Goal: Task Accomplishment & Management: Use online tool/utility

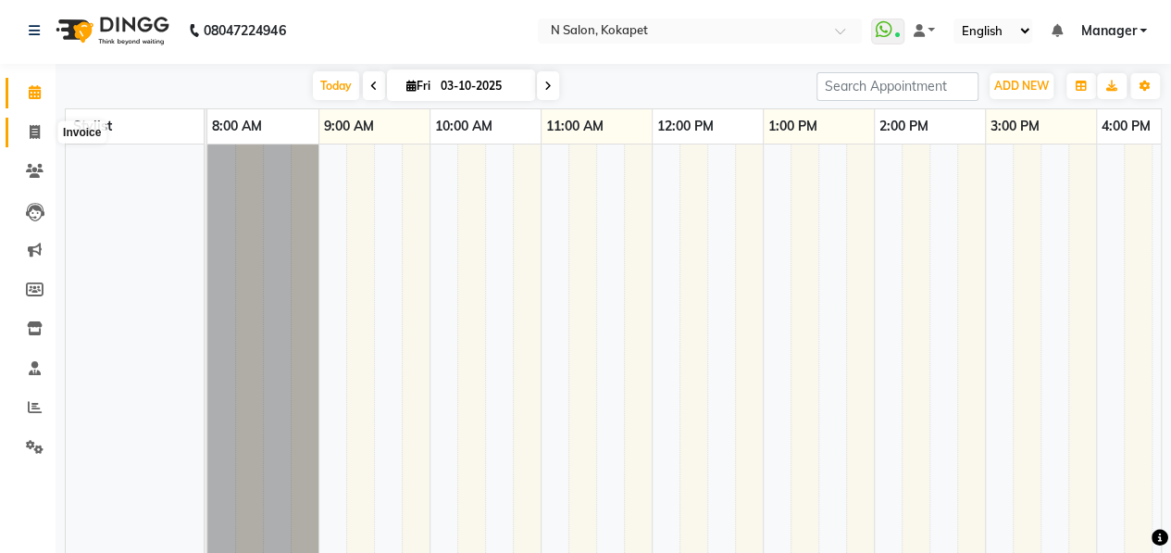
click at [40, 124] on span at bounding box center [35, 132] width 32 height 21
select select "service"
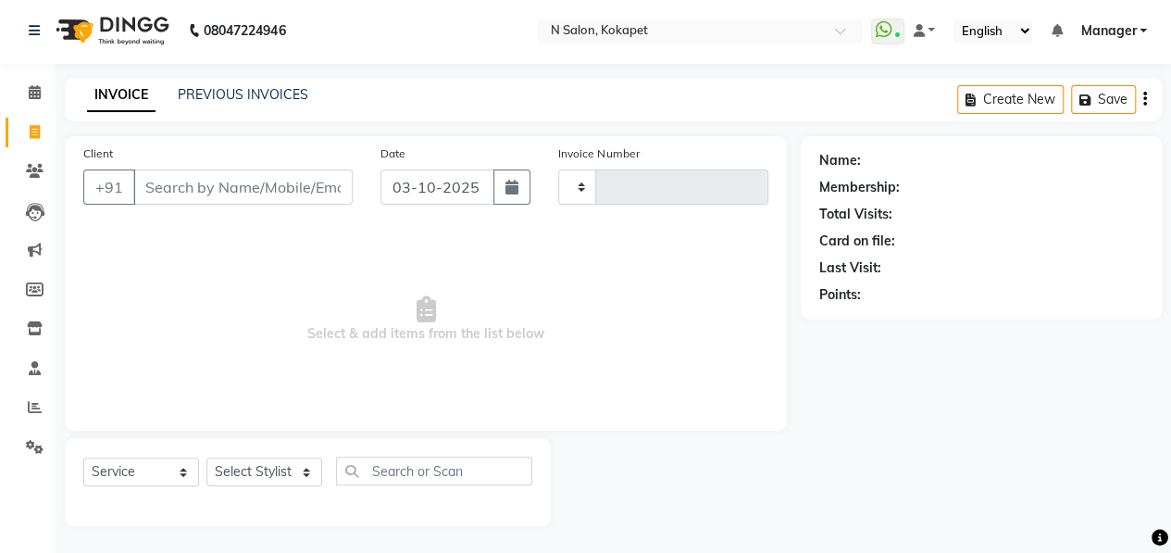
type input "1709"
select select "7256"
click at [312, 187] on input "Client" at bounding box center [242, 186] width 219 height 35
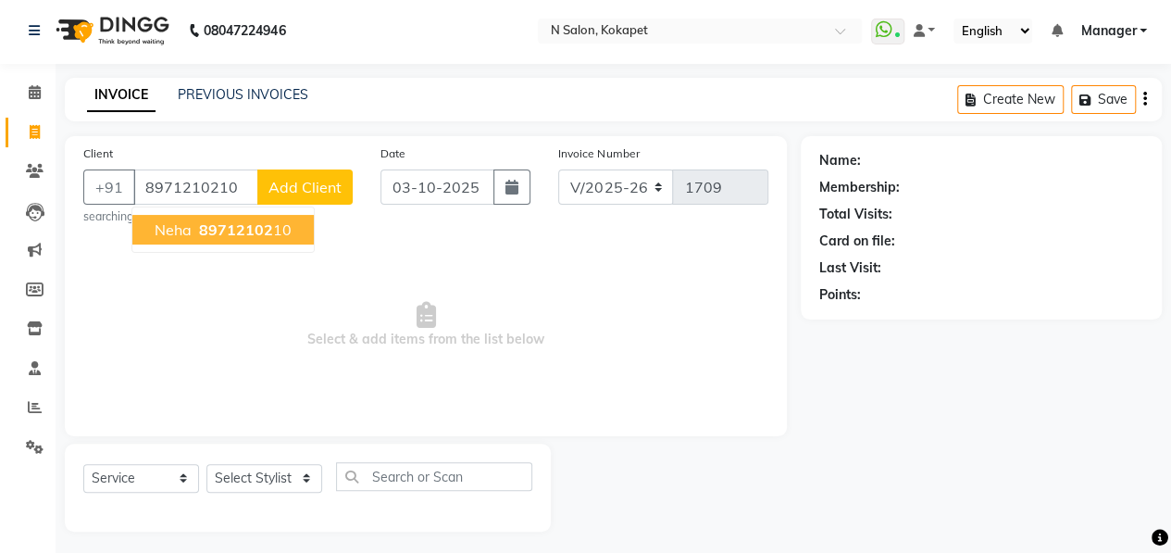
type input "8971210210"
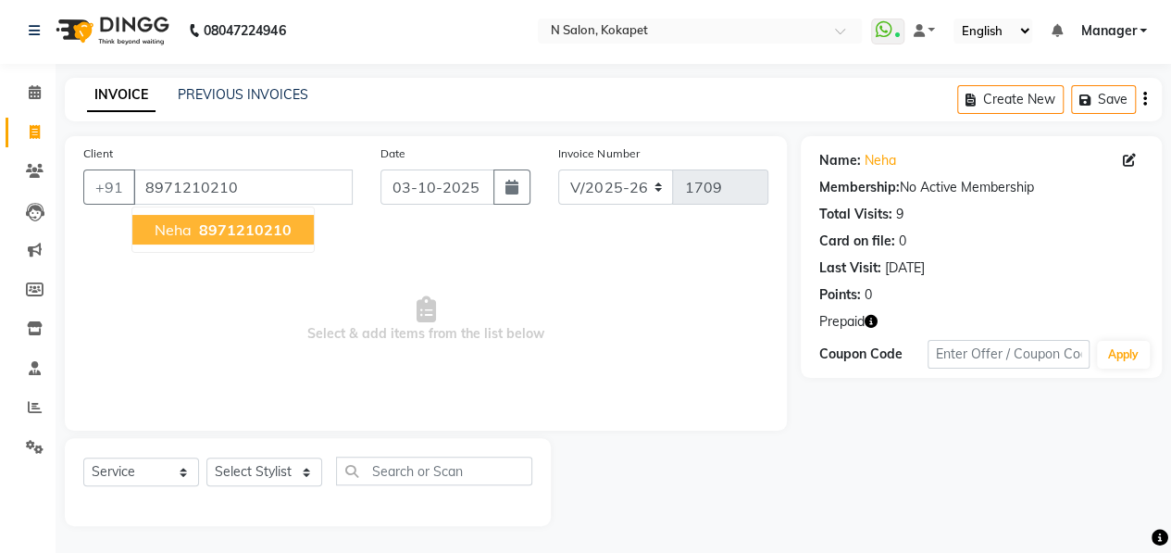
click at [261, 240] on button "neha 8971210210" at bounding box center [222, 230] width 181 height 30
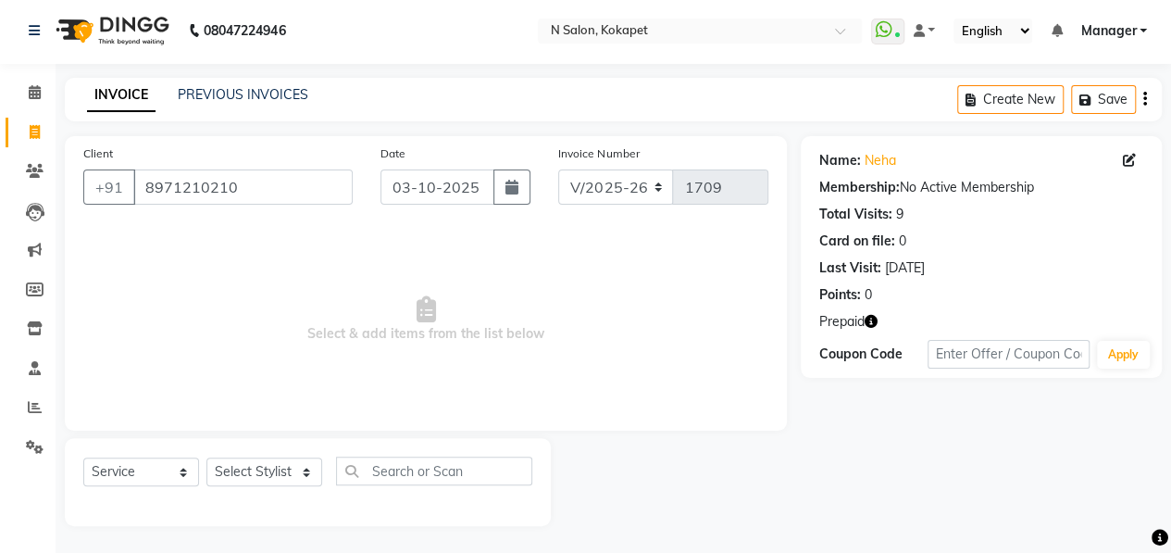
click at [877, 320] on icon "button" at bounding box center [871, 321] width 13 height 13
click at [257, 462] on select "Select Stylist [PERSON_NAME] [PERSON_NAME] pedicurist [DEMOGRAPHIC_DATA] Manage…" at bounding box center [264, 471] width 116 height 29
select select "90082"
click at [206, 457] on select "Select Stylist [PERSON_NAME] [PERSON_NAME] pedicurist [DEMOGRAPHIC_DATA] Manage…" at bounding box center [264, 471] width 116 height 29
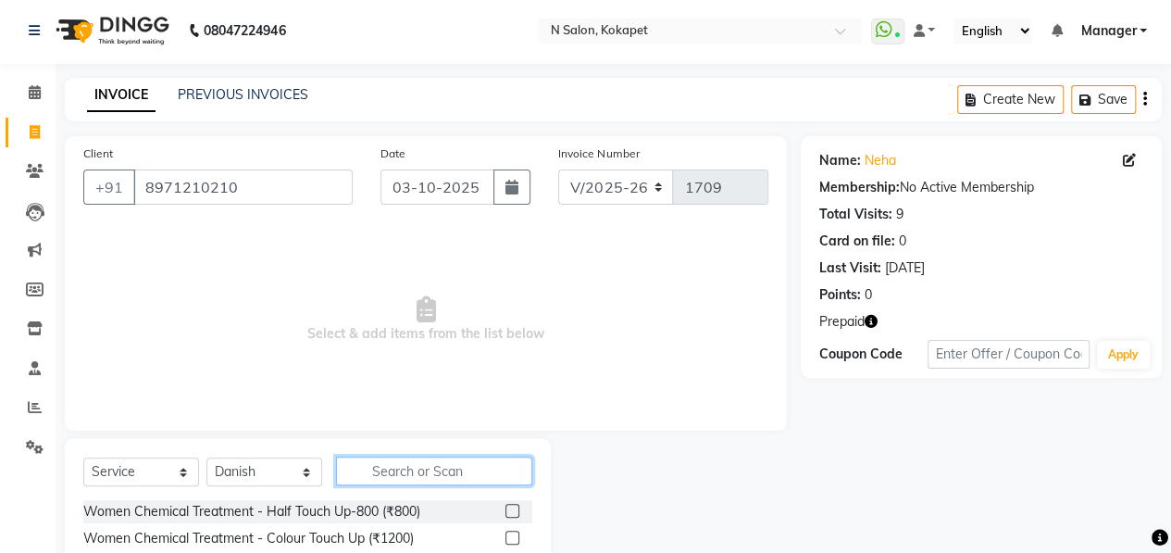
click at [407, 465] on input "text" at bounding box center [434, 470] width 196 height 29
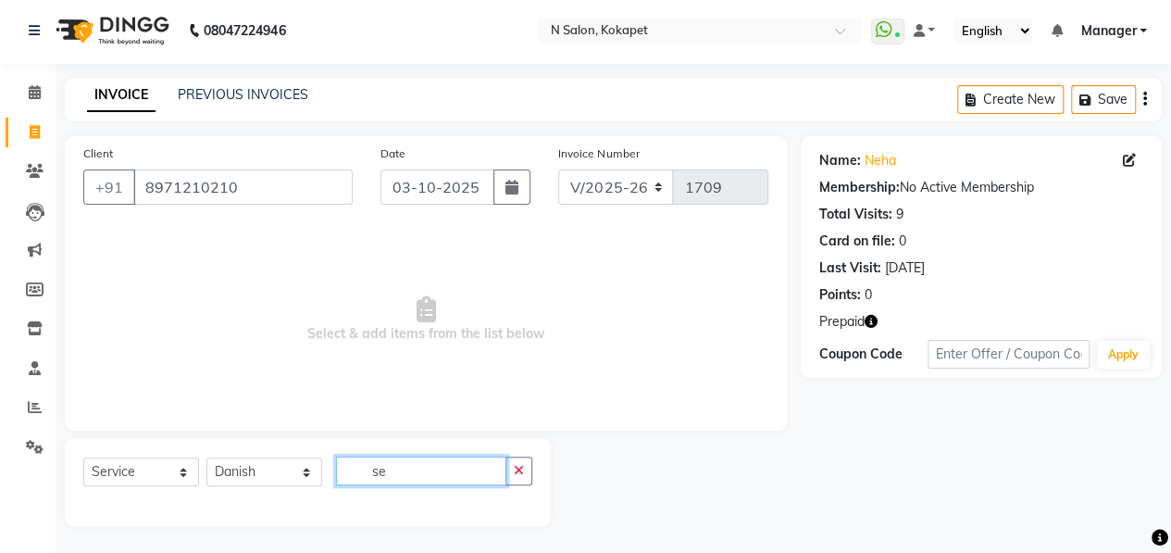
type input "s"
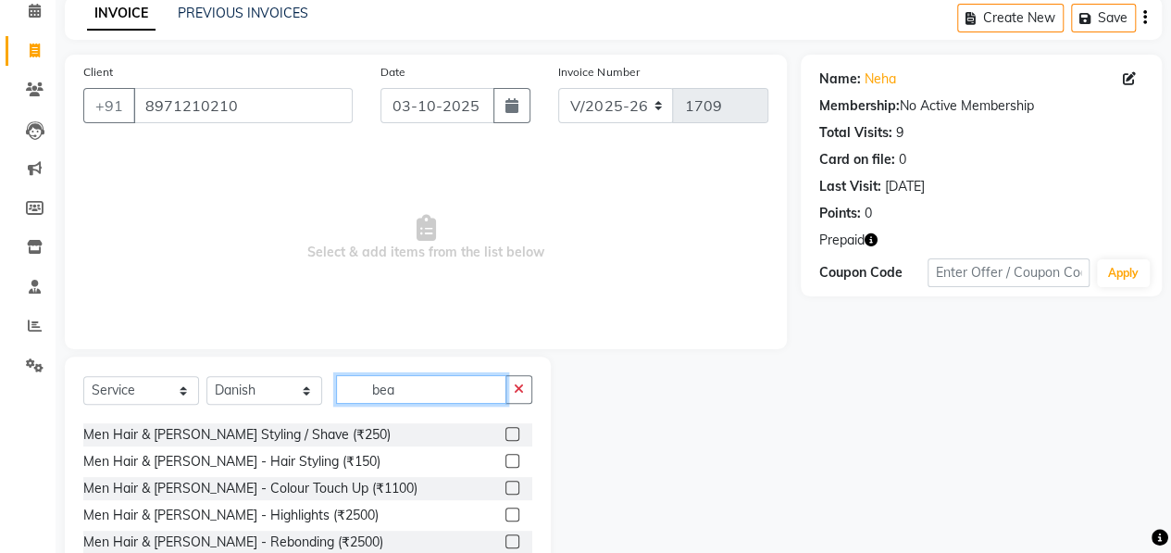
scroll to position [52, 0]
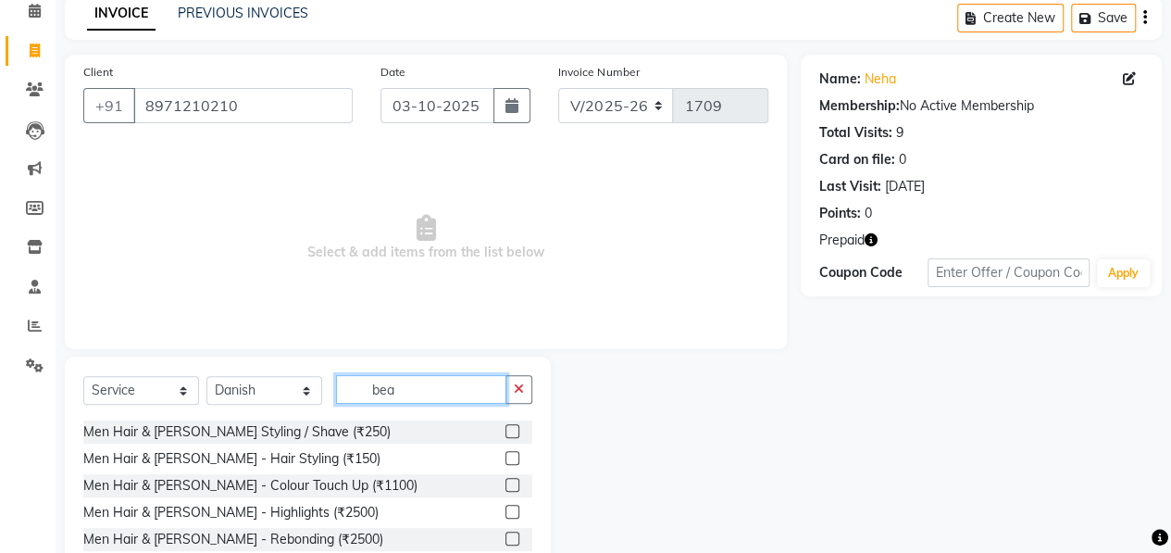
type input "bea"
click at [505, 430] on label at bounding box center [512, 431] width 14 height 14
click at [505, 430] on input "checkbox" at bounding box center [511, 432] width 12 height 12
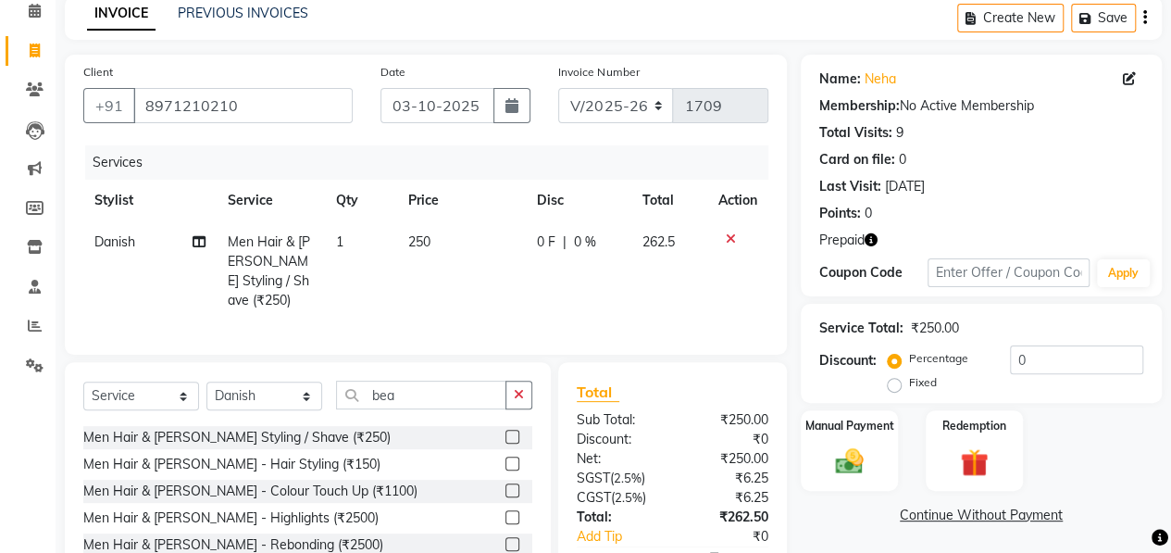
click at [505, 443] on label at bounding box center [512, 437] width 14 height 14
click at [505, 443] on input "checkbox" at bounding box center [511, 437] width 12 height 12
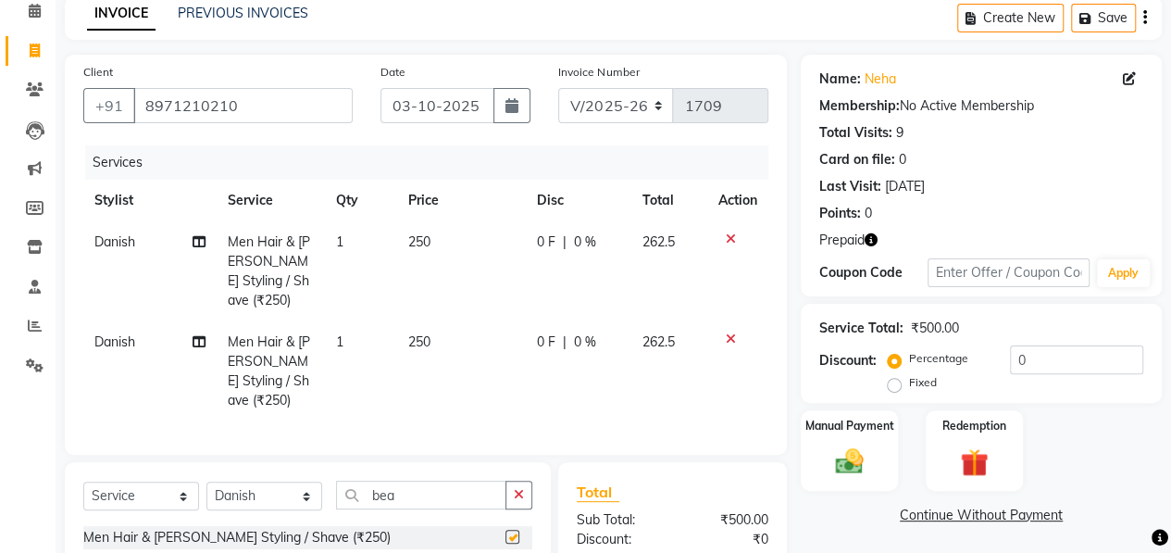
checkbox input "false"
click at [511, 509] on button "button" at bounding box center [518, 494] width 27 height 29
click at [477, 509] on input "text" at bounding box center [434, 494] width 196 height 29
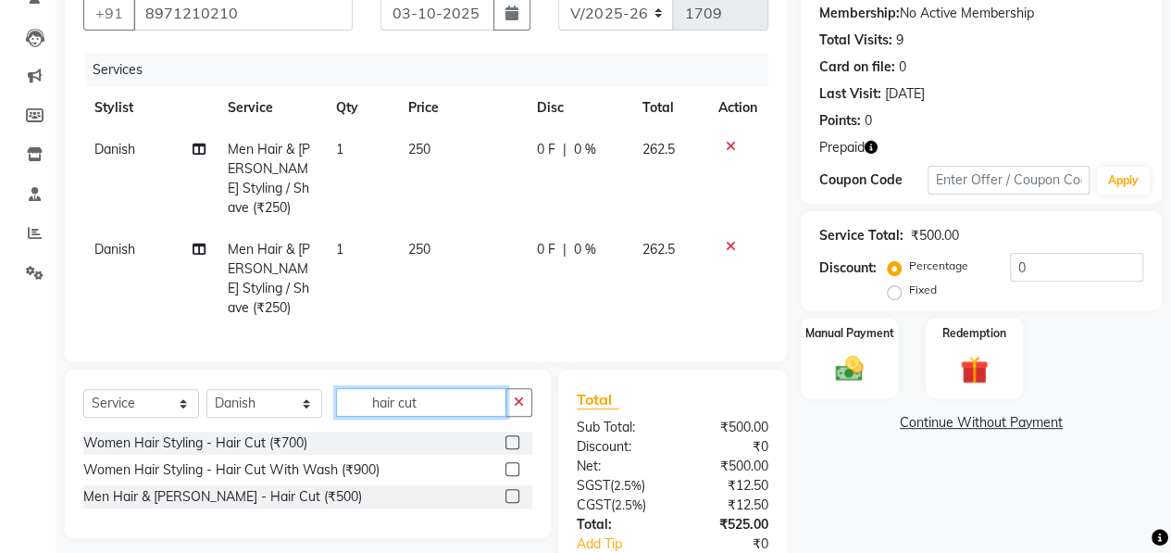
scroll to position [184, 0]
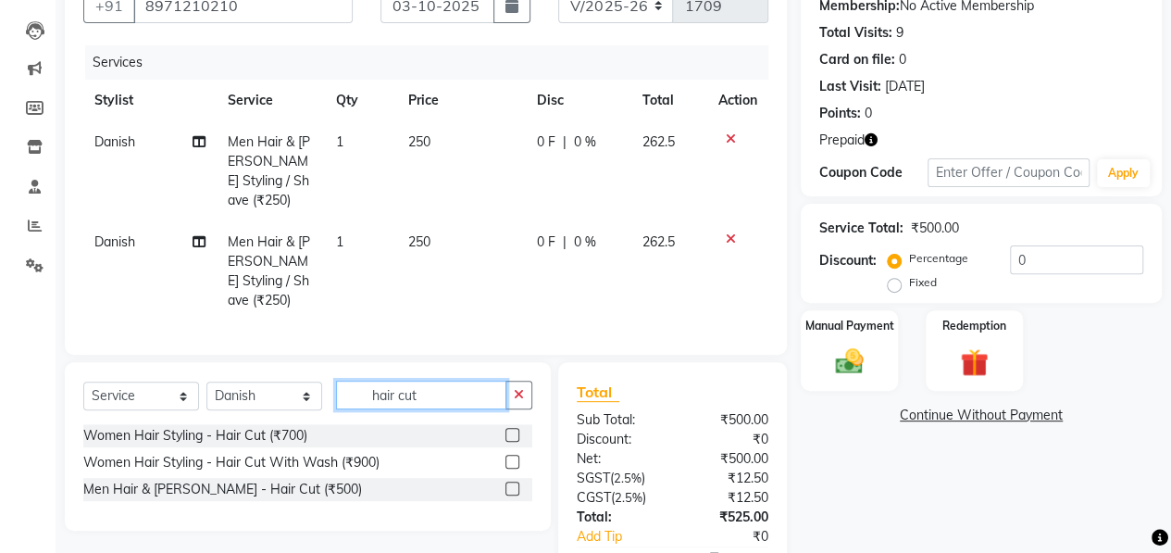
type input "hair cut"
click at [513, 495] on label at bounding box center [512, 488] width 14 height 14
click at [513, 495] on input "checkbox" at bounding box center [511, 489] width 12 height 12
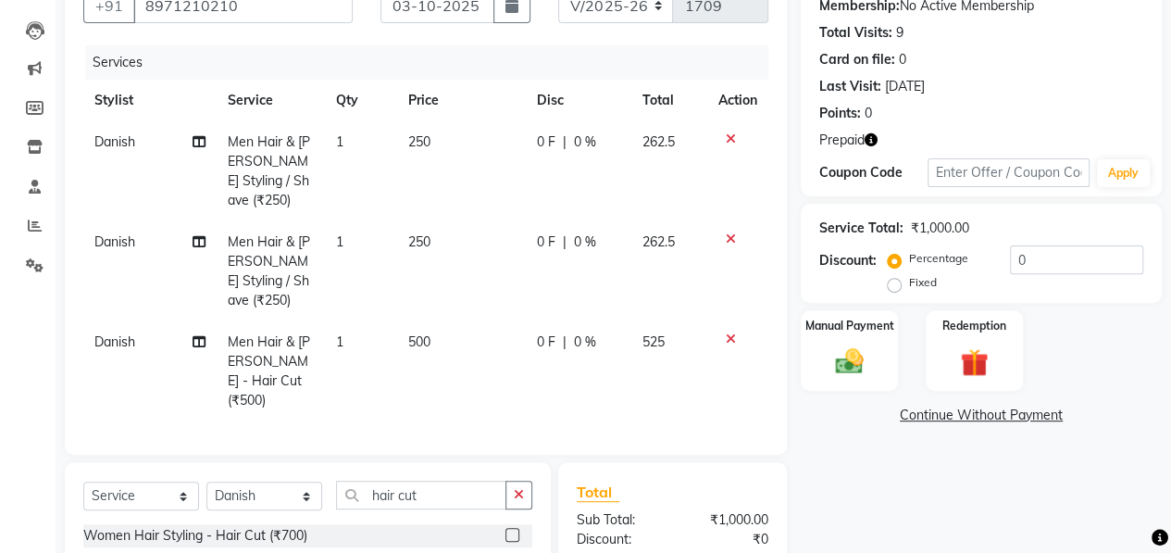
checkbox input "false"
click at [415, 342] on span "500" at bounding box center [419, 341] width 22 height 17
select select "90082"
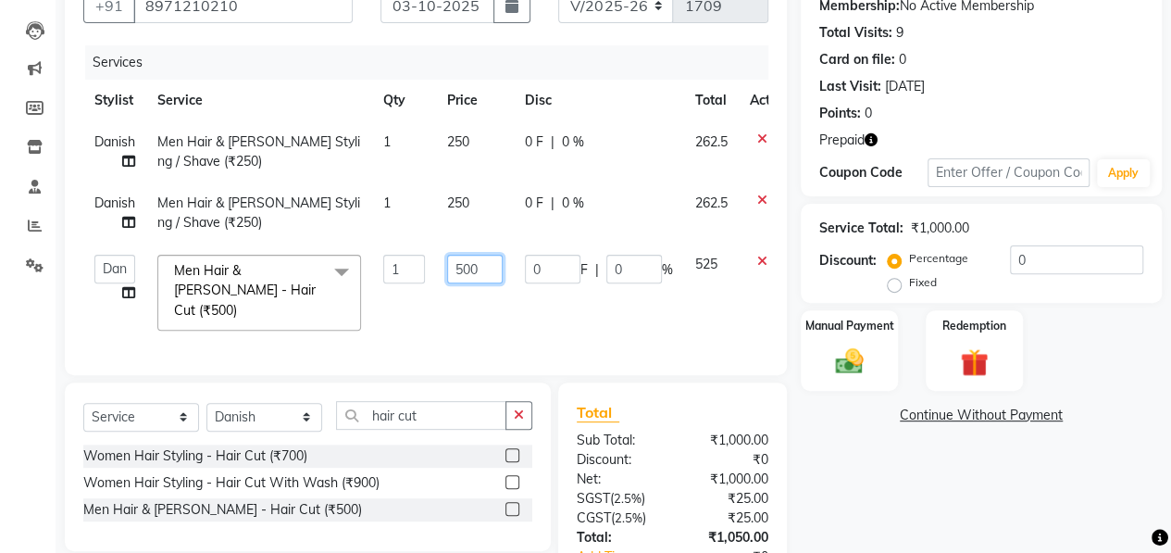
click at [480, 277] on input "500" at bounding box center [475, 269] width 56 height 29
type input "5"
type input "450"
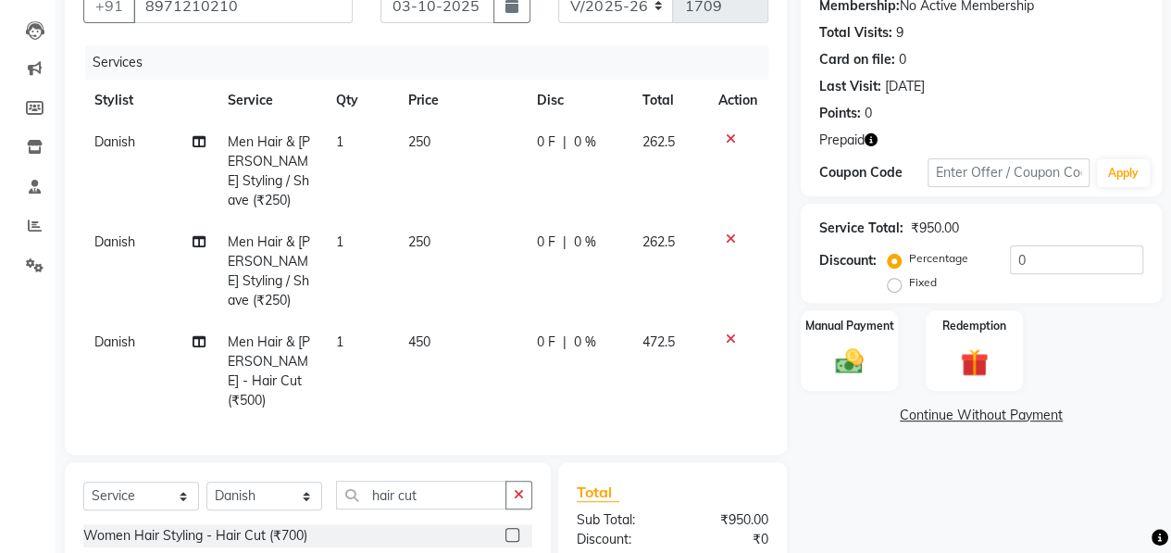
click at [110, 345] on span "Danish" at bounding box center [114, 341] width 41 height 17
select select "90082"
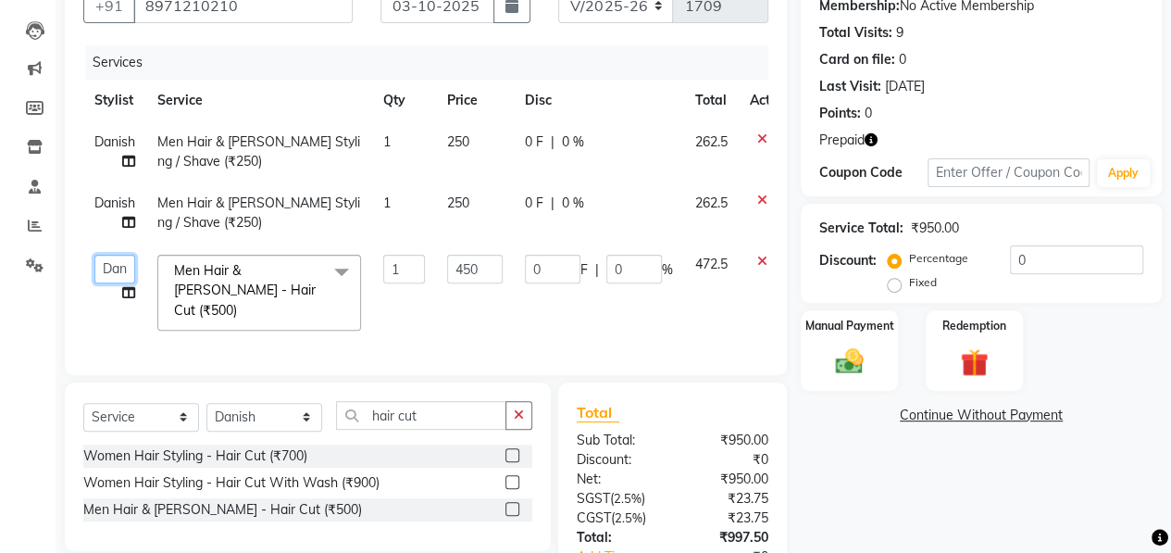
click at [104, 273] on select "[PERSON_NAME] [PERSON_NAME] pedicurist [DEMOGRAPHIC_DATA] Manager Pooja [PERSON…" at bounding box center [114, 269] width 41 height 29
select select "90078"
click at [113, 206] on span "Danish" at bounding box center [114, 202] width 41 height 17
select select "90082"
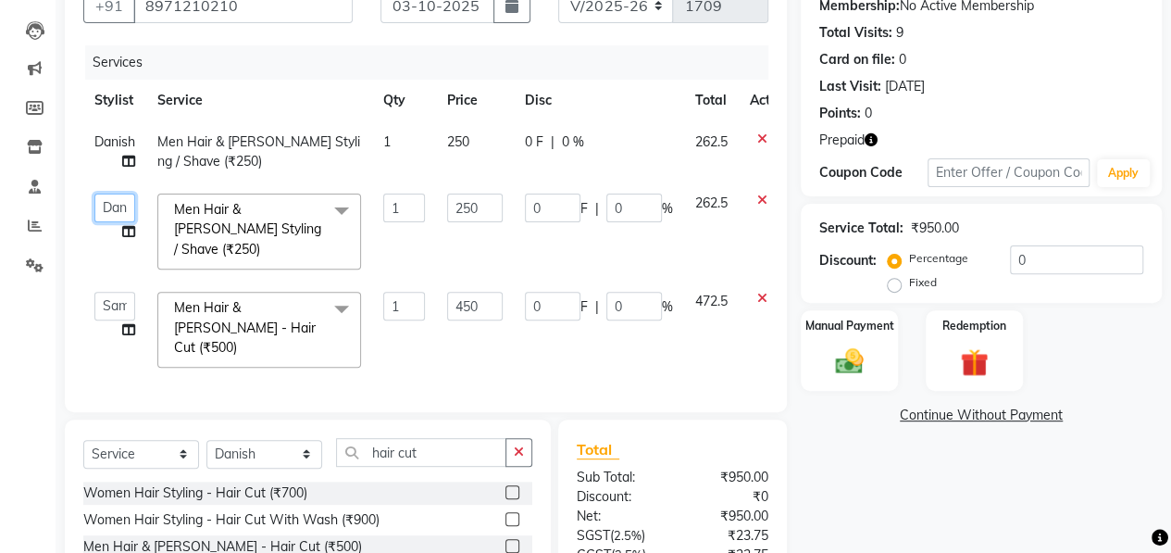
click at [113, 206] on select "[PERSON_NAME] [PERSON_NAME] pedicurist [DEMOGRAPHIC_DATA] Manager Pooja [PERSON…" at bounding box center [114, 207] width 41 height 29
select select "90078"
click at [476, 138] on td "250" at bounding box center [475, 151] width 78 height 61
select select "90082"
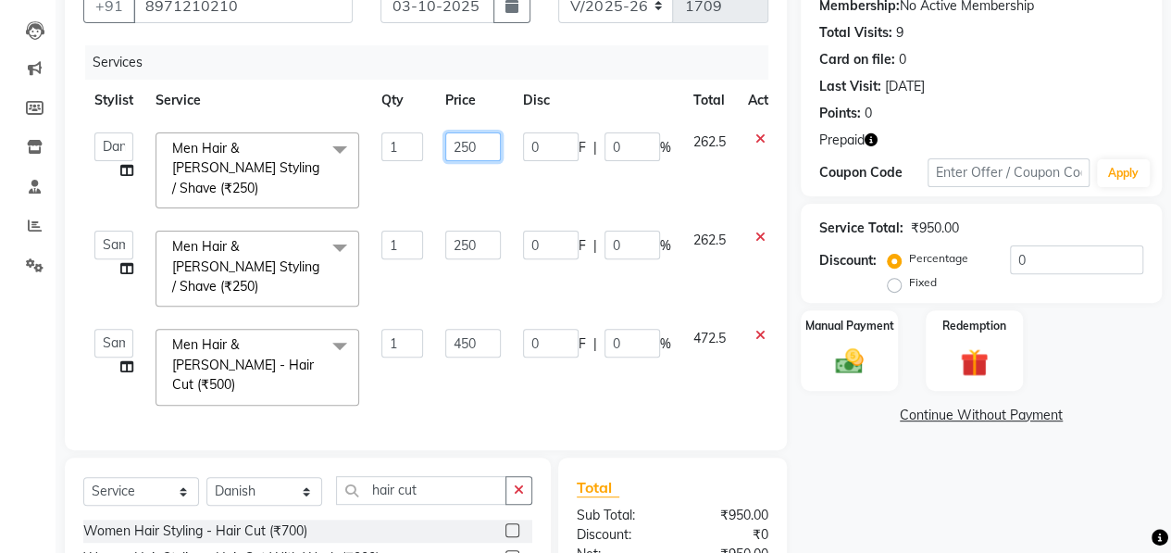
click at [497, 144] on input "250" at bounding box center [473, 146] width 56 height 29
type input "200"
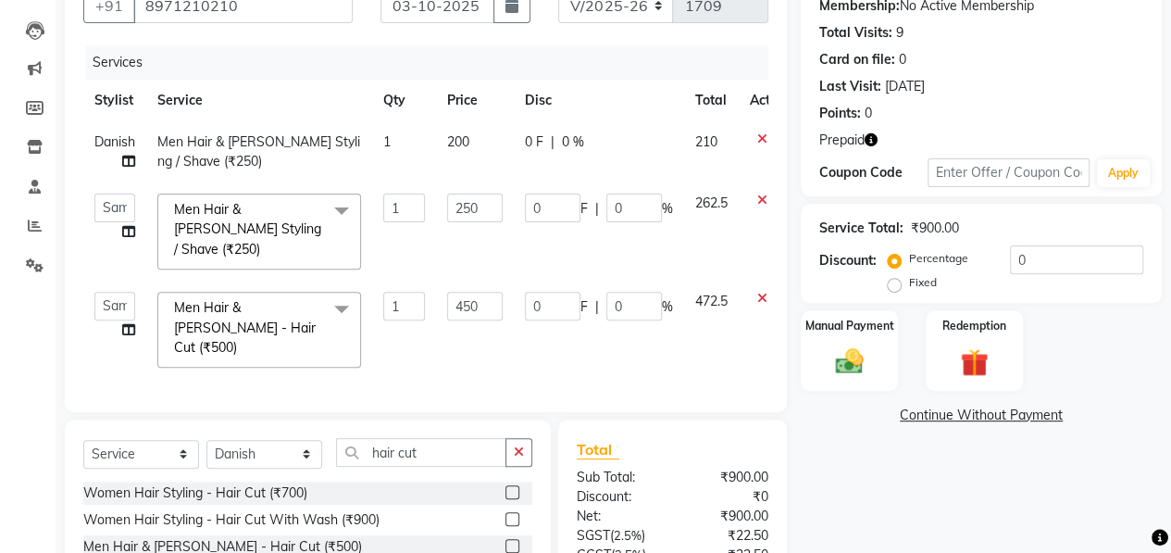
click at [889, 418] on link "Continue Without Payment" at bounding box center [982, 415] width 354 height 19
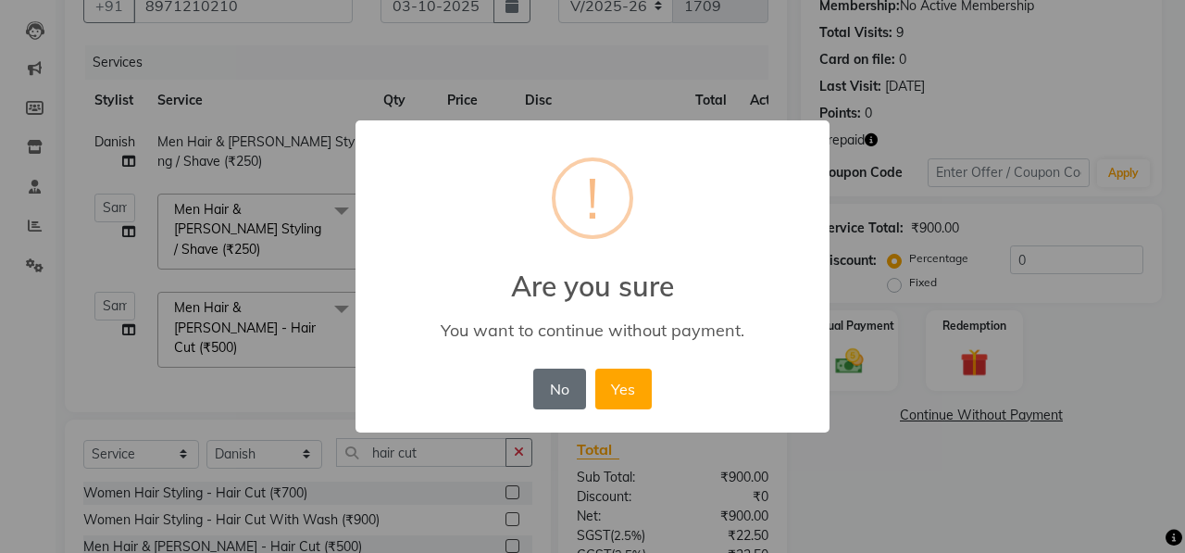
click at [552, 385] on button "No" at bounding box center [559, 388] width 52 height 41
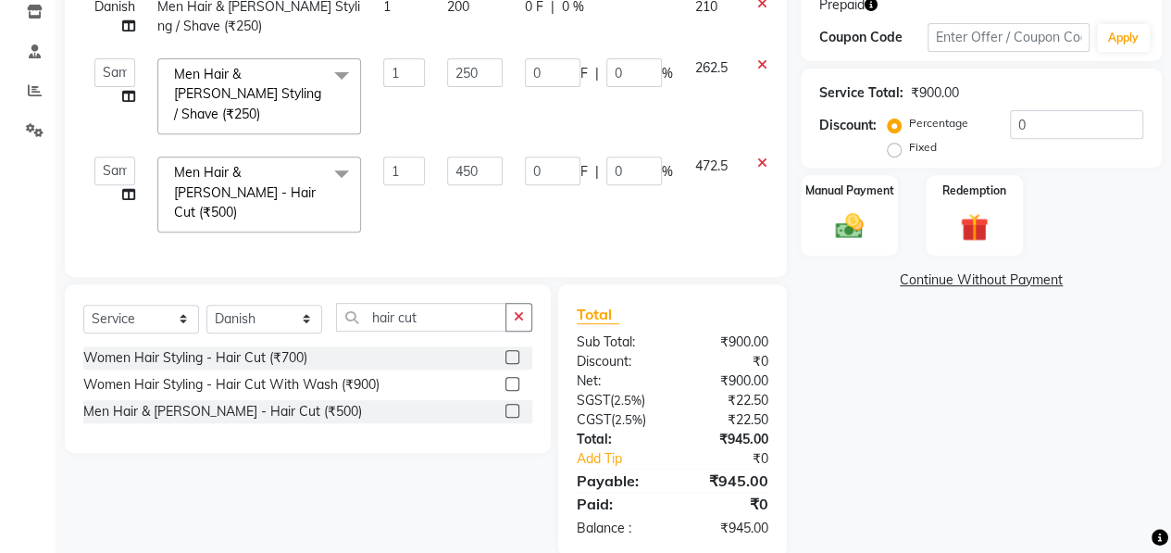
scroll to position [322, 0]
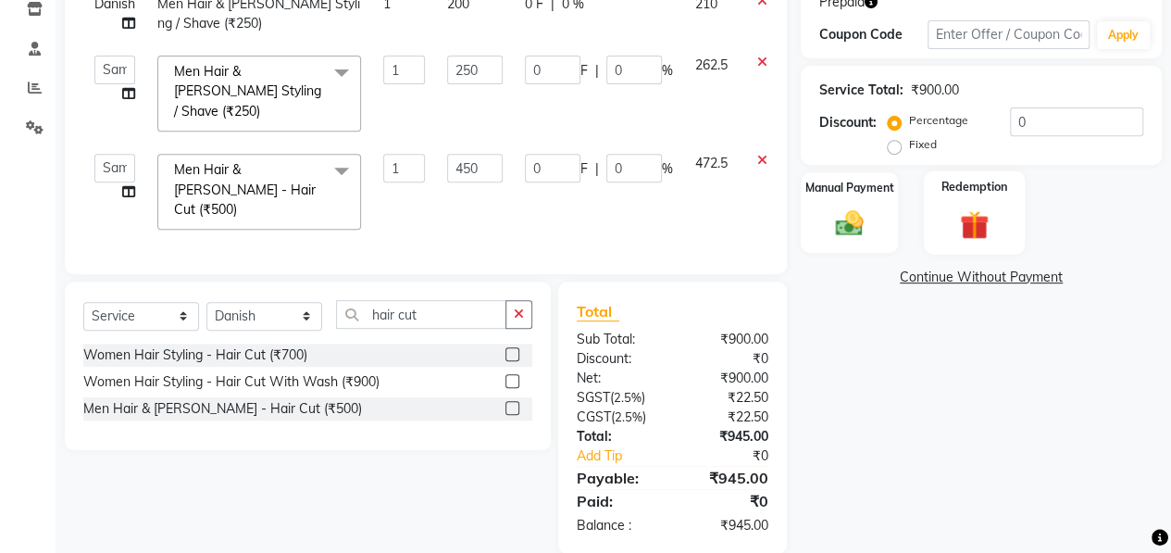
click at [975, 223] on img at bounding box center [974, 224] width 47 height 36
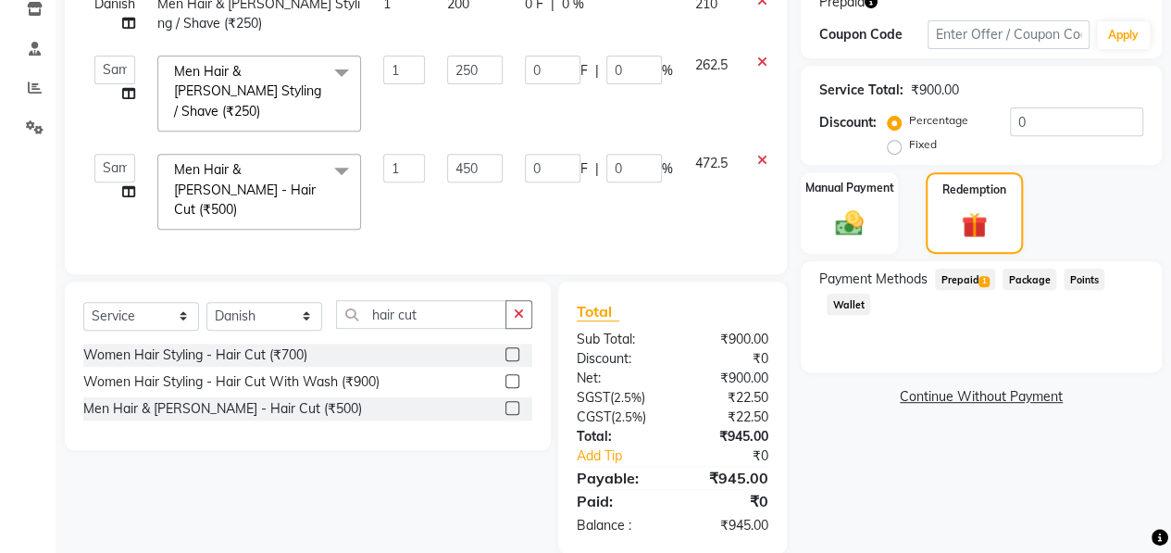
click at [974, 277] on span "Prepaid 1" at bounding box center [965, 278] width 60 height 21
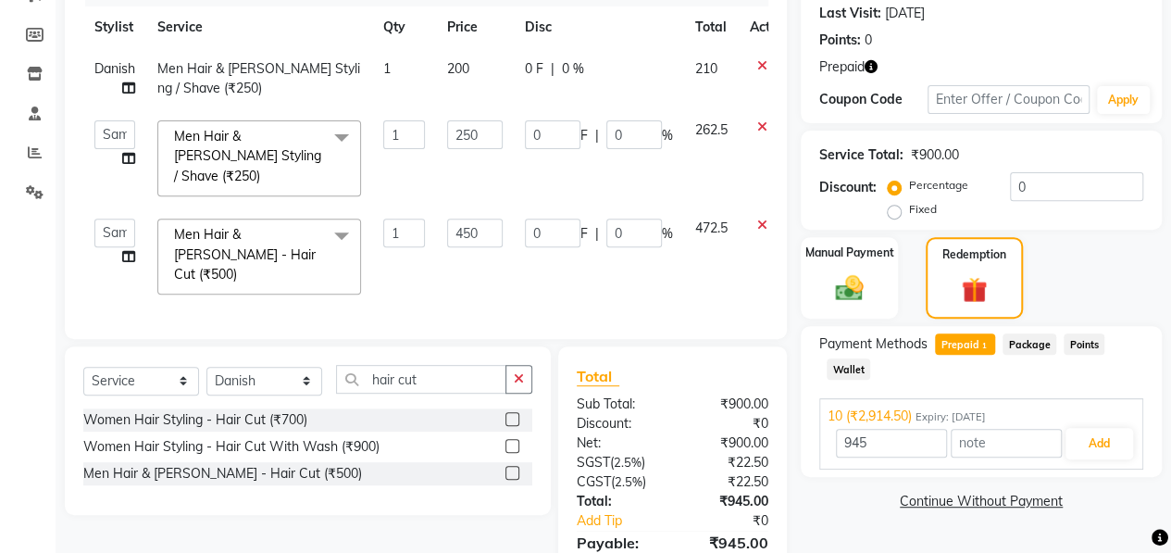
scroll to position [241, 0]
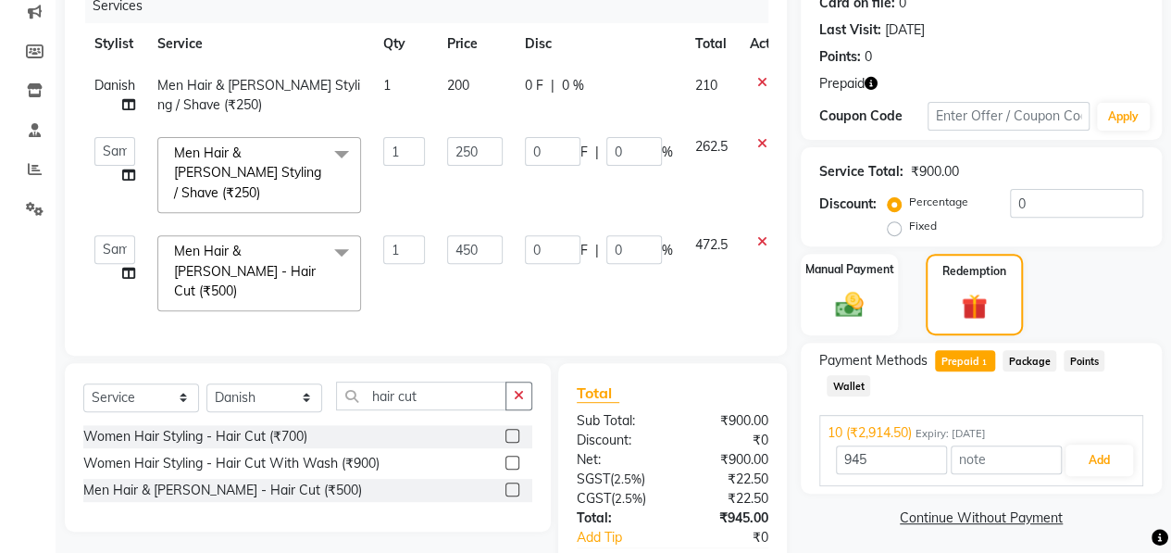
click at [865, 86] on icon "button" at bounding box center [871, 83] width 13 height 13
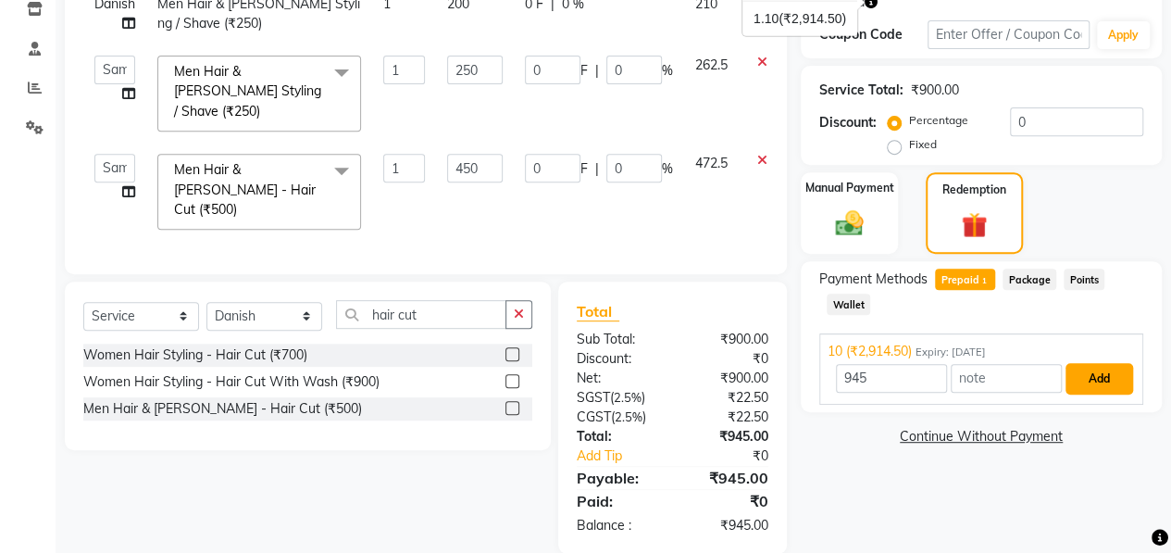
click at [1107, 378] on button "Add" at bounding box center [1100, 378] width 68 height 31
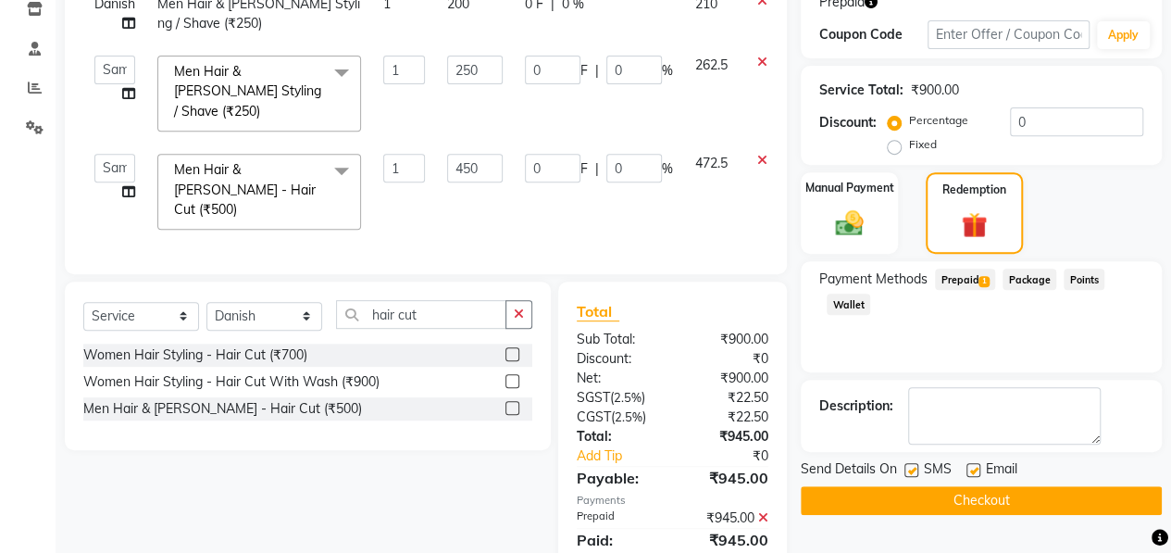
scroll to position [361, 0]
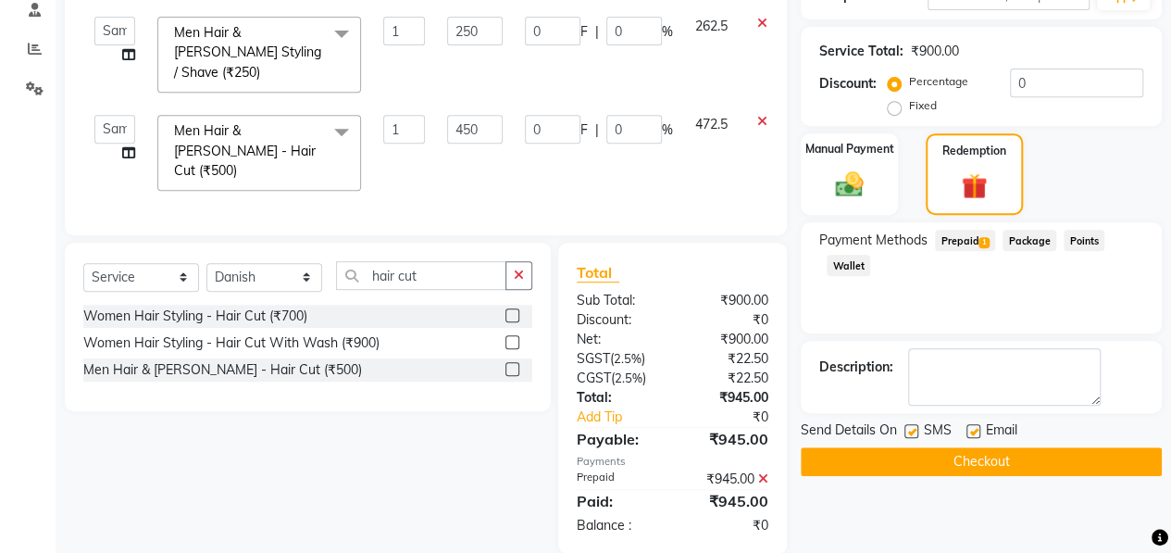
click at [964, 462] on button "Checkout" at bounding box center [981, 461] width 361 height 29
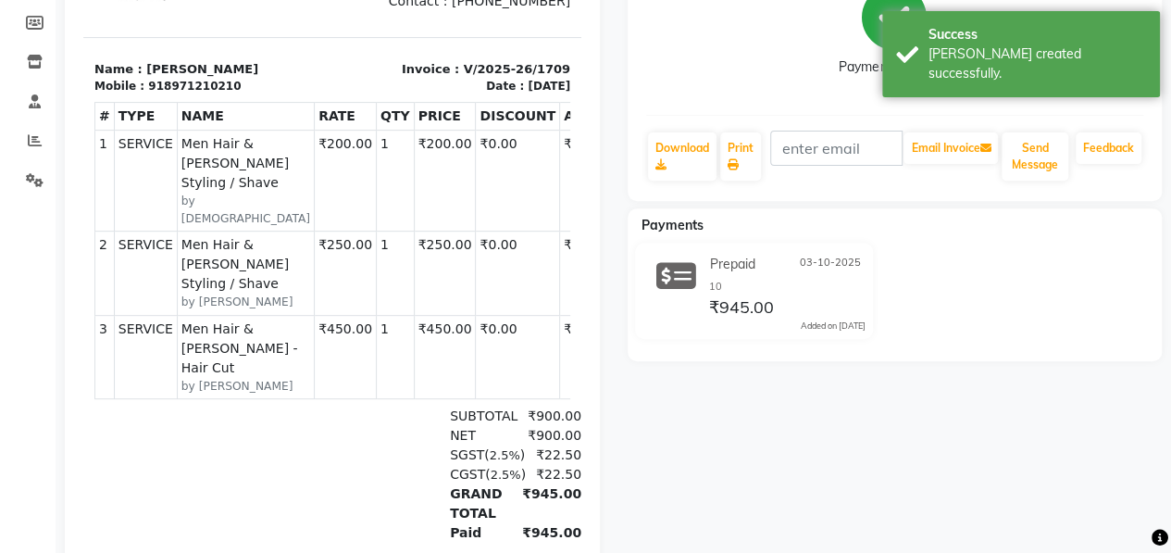
scroll to position [273, 0]
